Goal: Information Seeking & Learning: Find specific fact

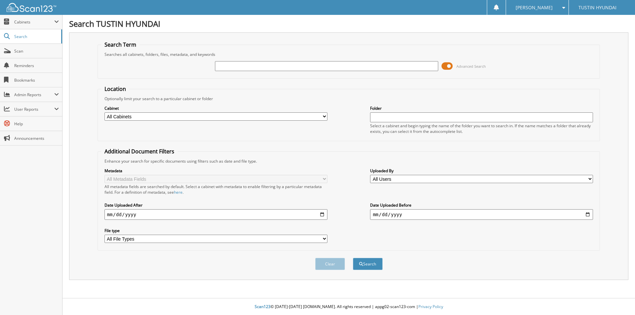
click at [235, 67] on input "text" at bounding box center [326, 66] width 223 height 10
type input "210665"
click at [353, 258] on button "Search" at bounding box center [368, 264] width 30 height 12
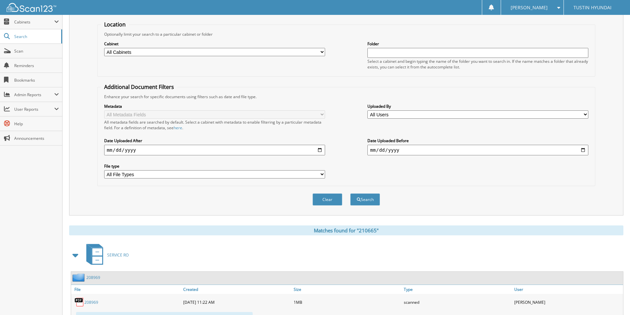
scroll to position [139, 0]
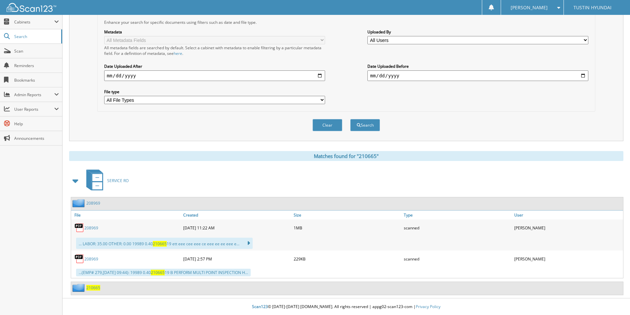
click at [91, 288] on span "210665" at bounding box center [93, 288] width 14 height 6
